Goal: Information Seeking & Learning: Learn about a topic

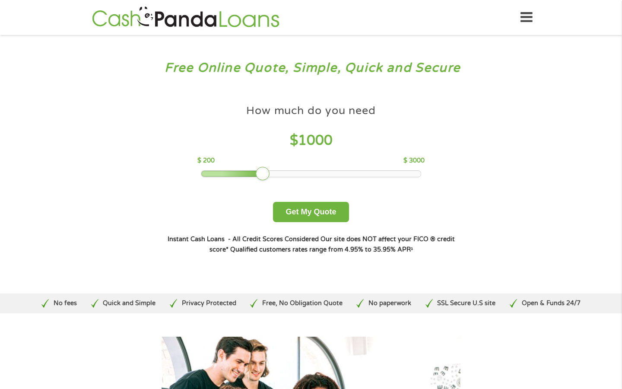
scroll to position [17, 0]
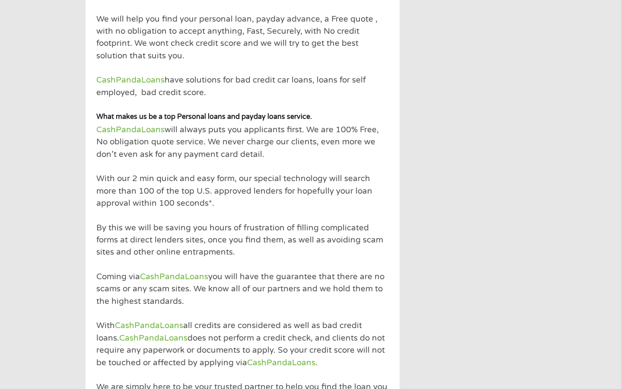
scroll to position [1246, 0]
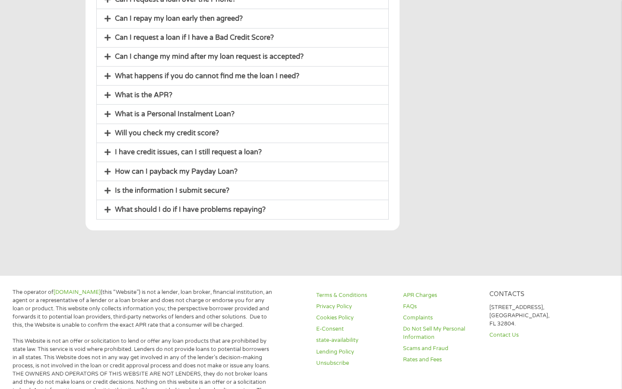
scroll to position [394, 0]
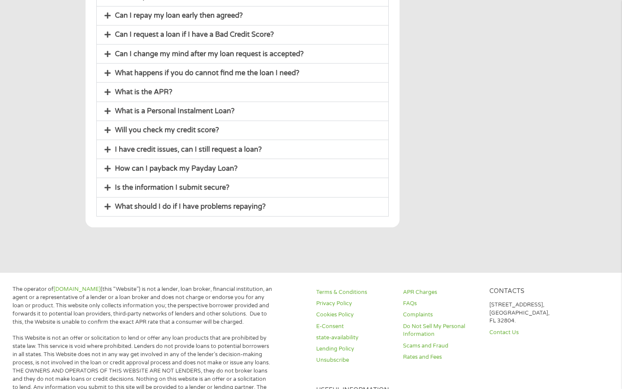
scroll to position [436, 0]
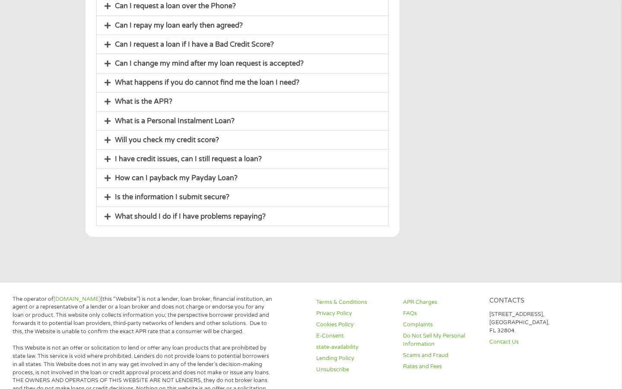
scroll to position [415, 0]
